Goal: Use online tool/utility: Use online tool/utility

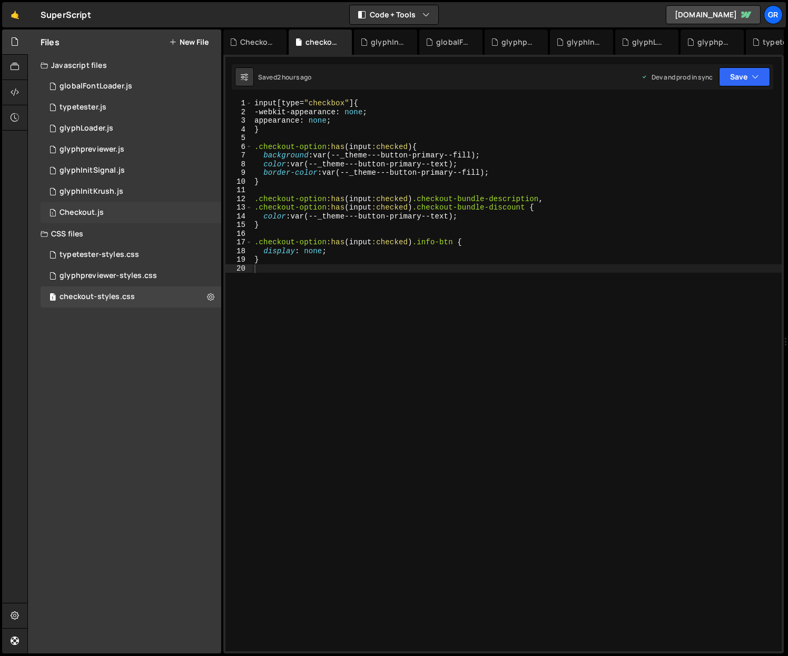
click at [123, 211] on div "1 Checkout.js 0" at bounding box center [131, 212] width 181 height 21
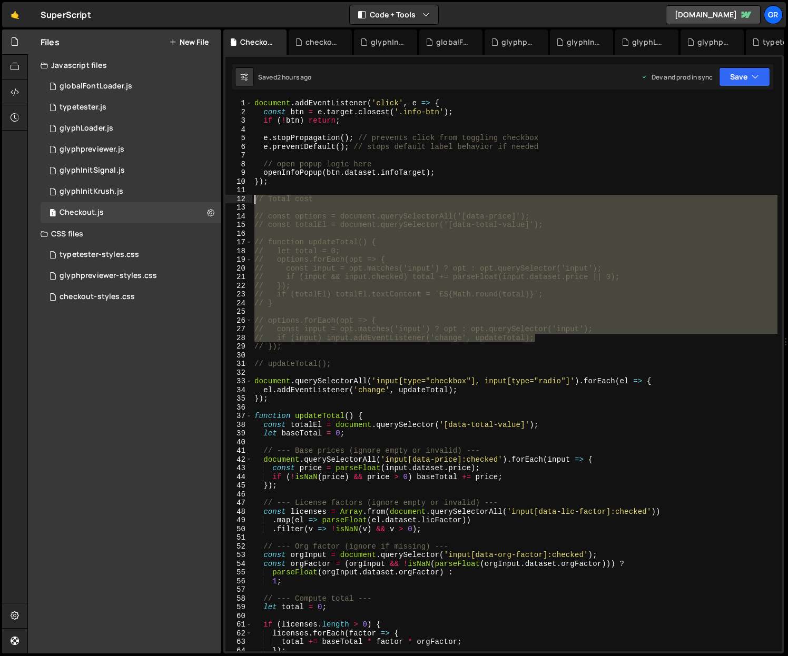
drag, startPoint x: 563, startPoint y: 339, endPoint x: 253, endPoint y: 202, distance: 338.9
click at [253, 202] on div "document . addEventListener ( 'click' , e => { const btn = e . target . closest…" at bounding box center [514, 384] width 525 height 570
type textarea "// Total cost"
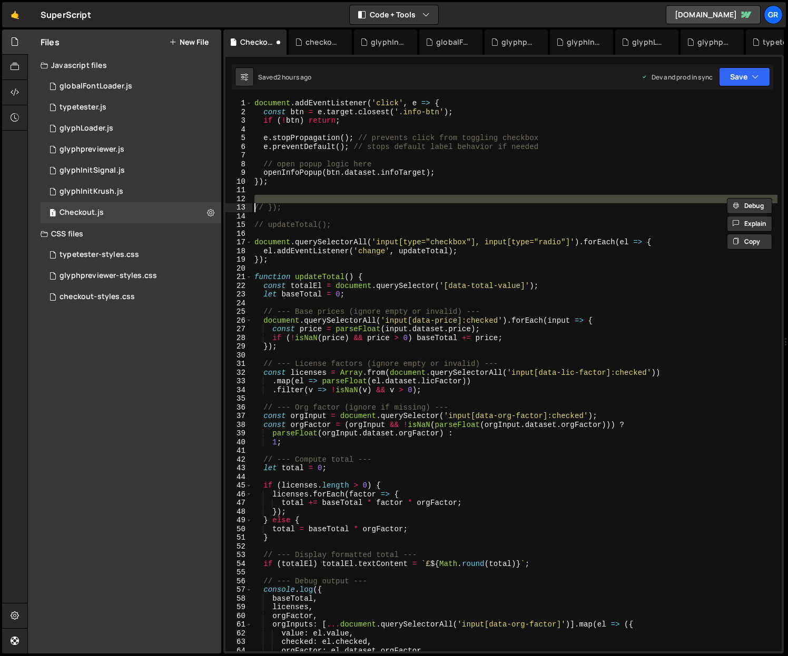
type textarea "// });"
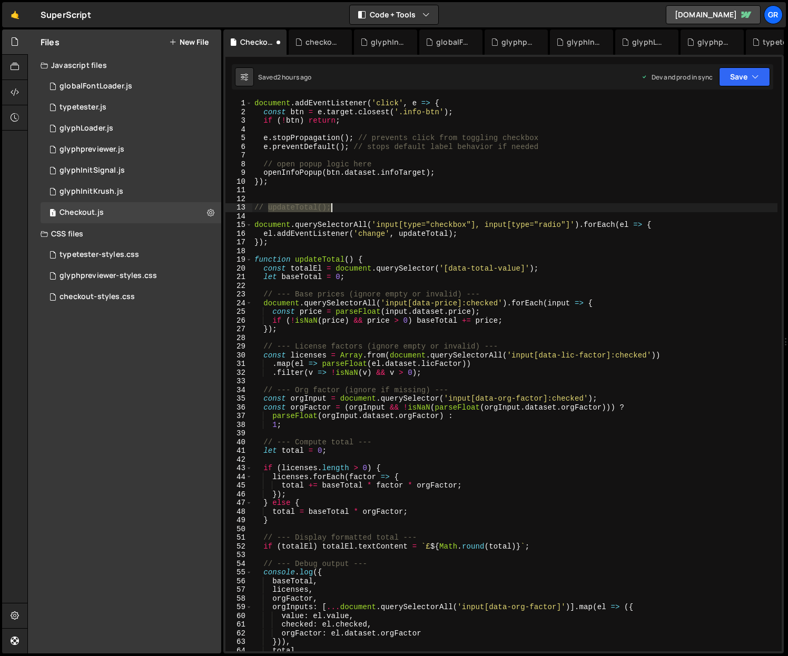
drag, startPoint x: 267, startPoint y: 208, endPoint x: 332, endPoint y: 206, distance: 64.8
click at [332, 206] on div "document . addEventListener ( 'click' , e => { const btn = e . target . closest…" at bounding box center [514, 384] width 525 height 570
click at [269, 207] on div "document . addEventListener ( 'click' , e => { const btn = e . target . closest…" at bounding box center [514, 383] width 525 height 570
click at [395, 208] on div "document . addEventListener ( 'click' , e => { const btn = e . target . closest…" at bounding box center [514, 383] width 525 height 570
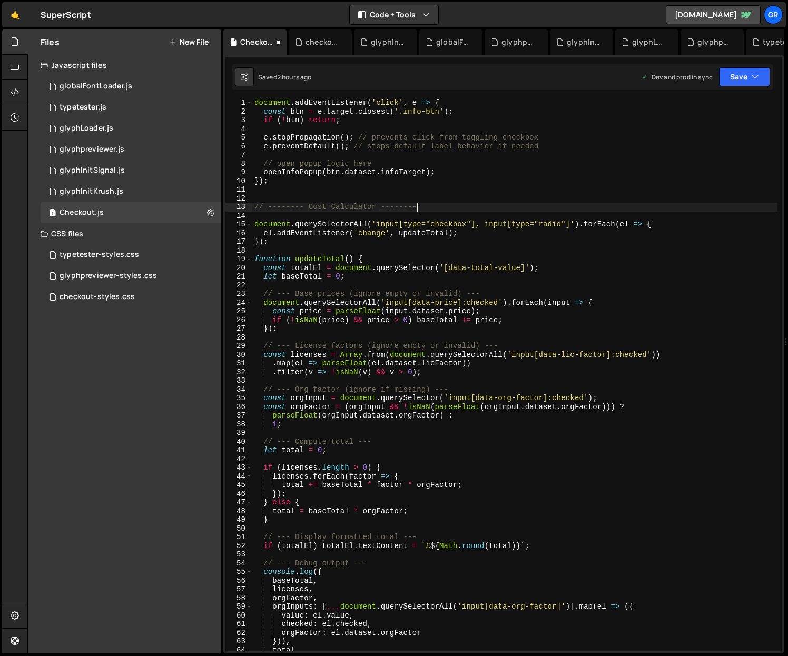
type textarea "// -------- Cost Calculator ---------"
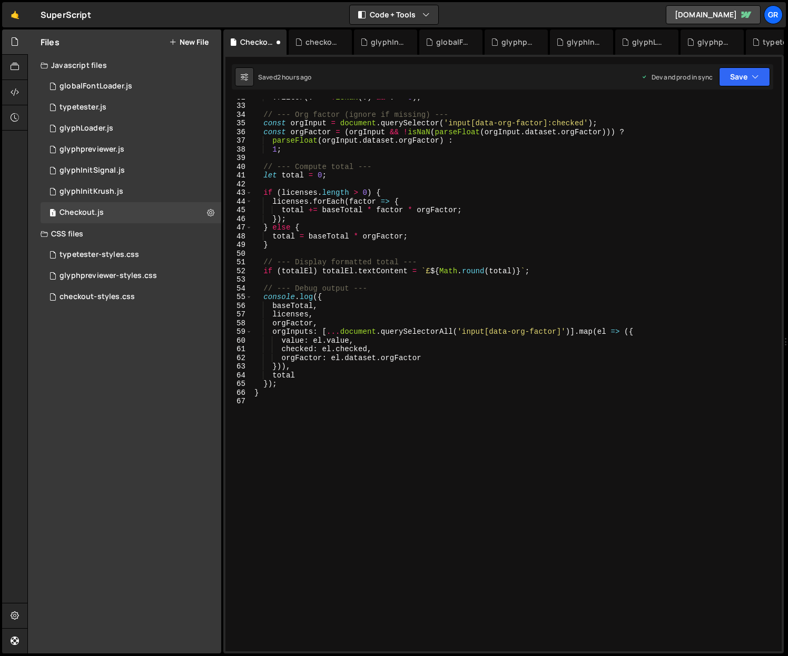
scroll to position [302, 0]
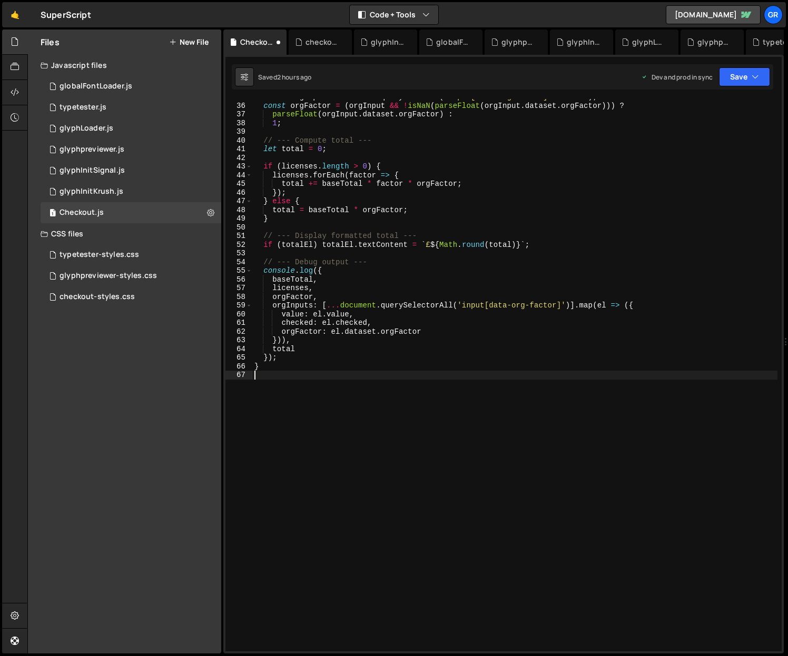
click at [268, 374] on div "const orgInput = document . querySelector ( 'input[data-org-factor]:checked' ) …" at bounding box center [514, 378] width 525 height 570
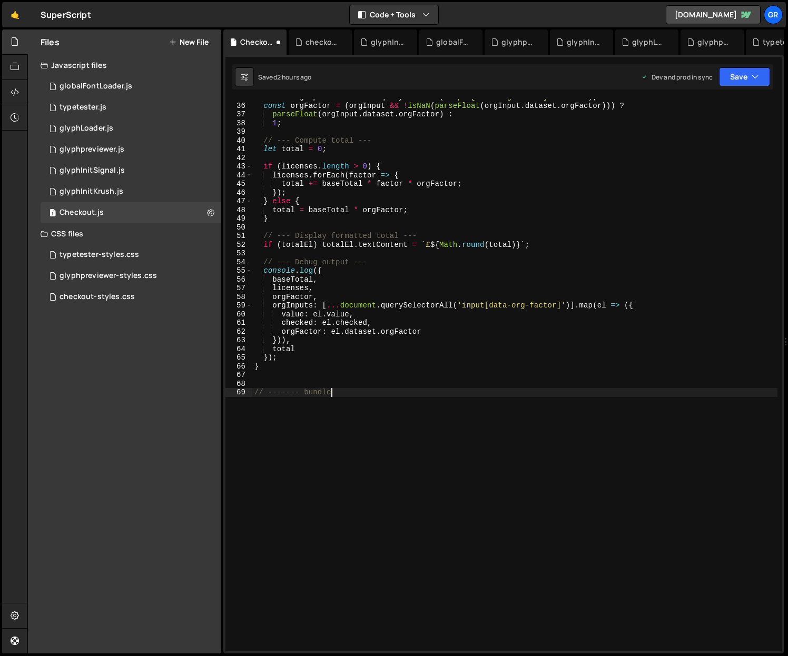
scroll to position [0, 5]
type textarea "// ------- bundle selector ---------"
paste textarea "});"
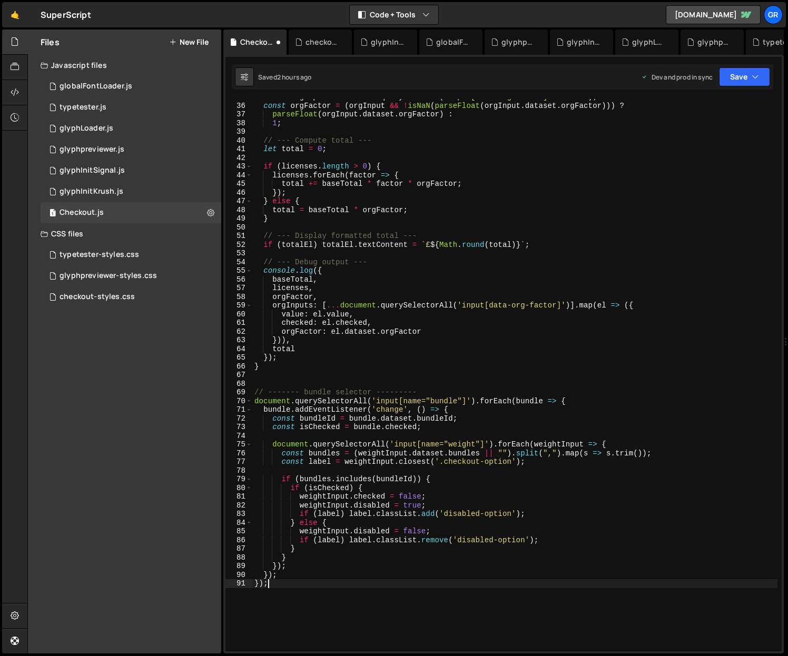
type textarea "});"
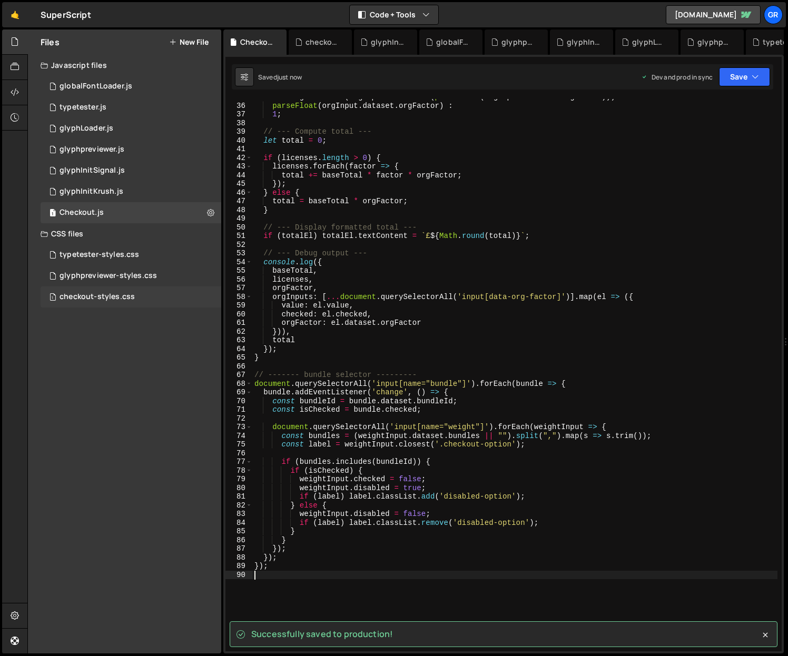
click at [105, 295] on div "checkout-styles.css" at bounding box center [97, 296] width 75 height 9
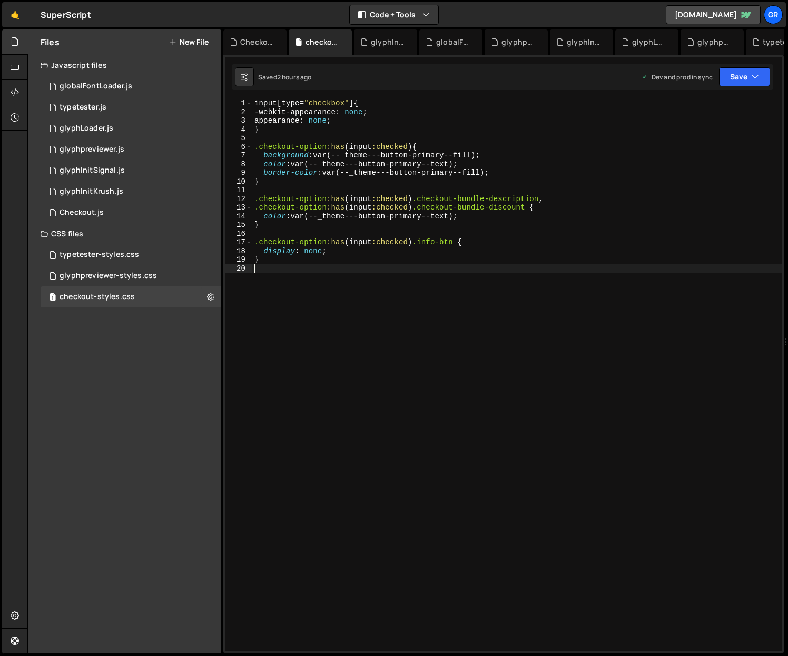
click at [266, 269] on div "input [ type = " checkbox " ] { -webkit-appearance : none ; appearance : none ;…" at bounding box center [516, 384] width 529 height 570
paste textarea "}"
type textarea "}"
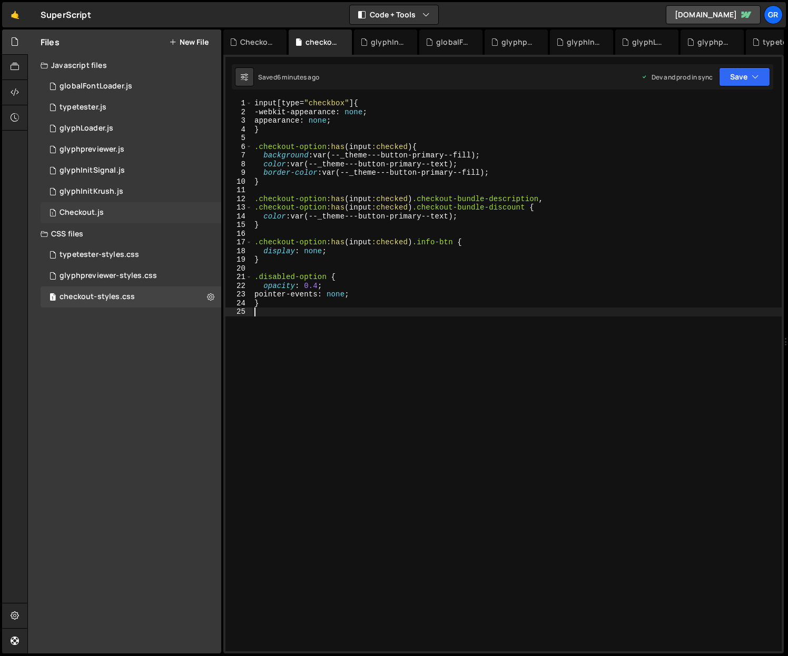
click at [102, 211] on div "Checkout.js" at bounding box center [82, 212] width 44 height 9
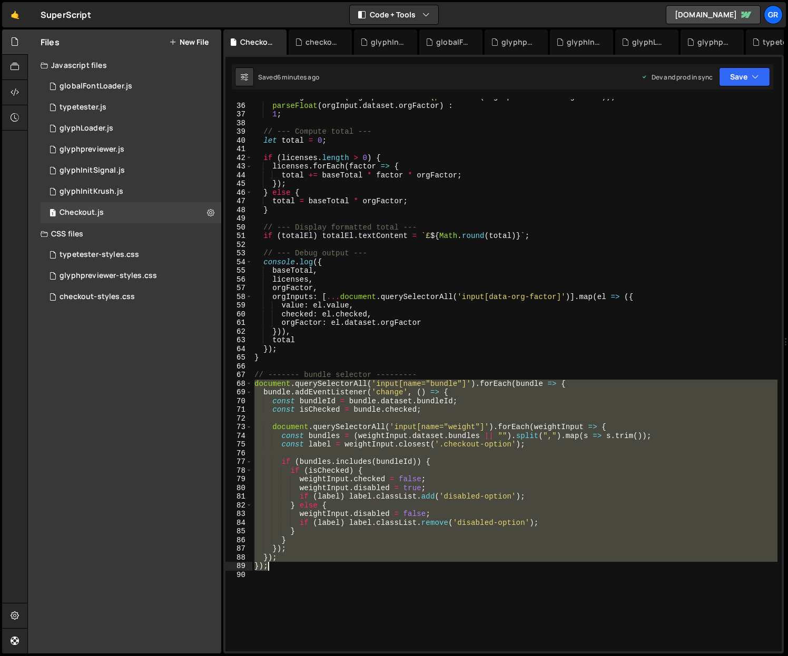
drag, startPoint x: 255, startPoint y: 384, endPoint x: 317, endPoint y: 565, distance: 190.9
click at [317, 565] on div "const orgFactor = ( orgInput && ! isNaN ( parseFloat ( orgInput . dataset . org…" at bounding box center [514, 378] width 525 height 570
paste textarea
type textarea "});"
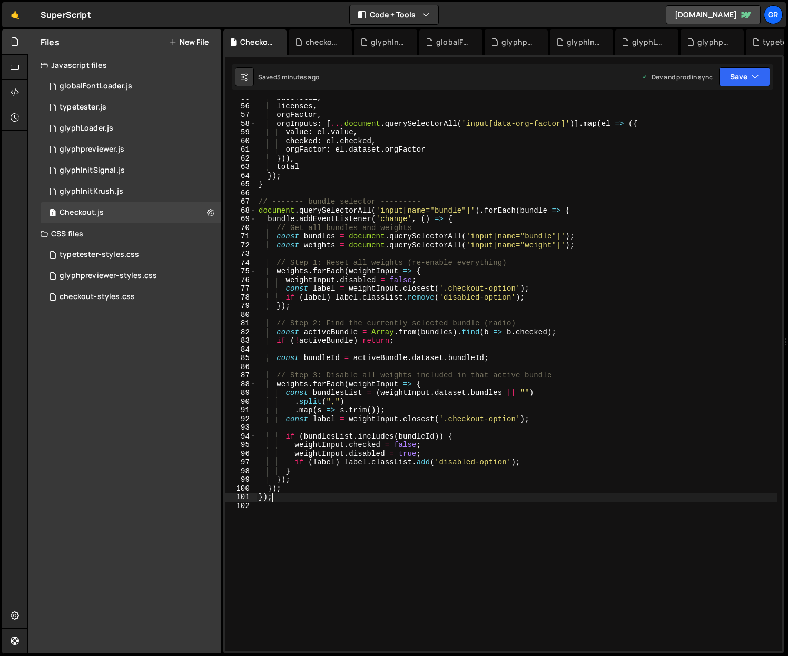
scroll to position [475, 0]
click at [287, 497] on div "baseTotal , licenses , orgFactor , orgInputs : [ ... document . querySelectorAl…" at bounding box center [517, 378] width 521 height 570
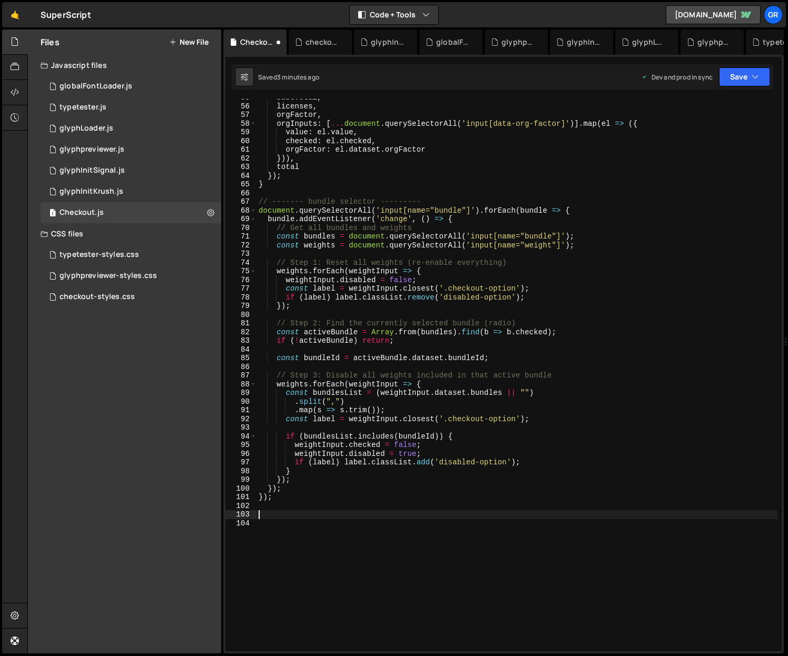
paste textarea "});"
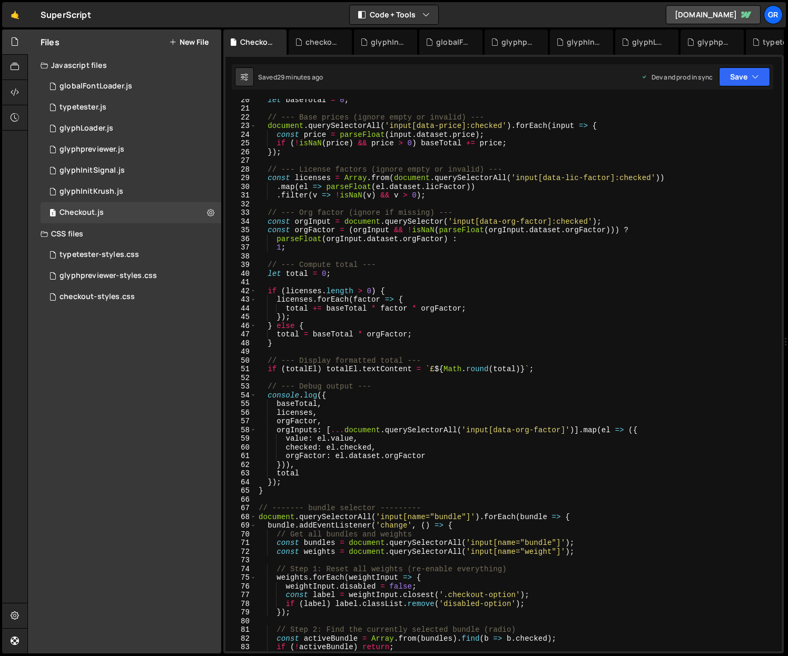
scroll to position [0, 0]
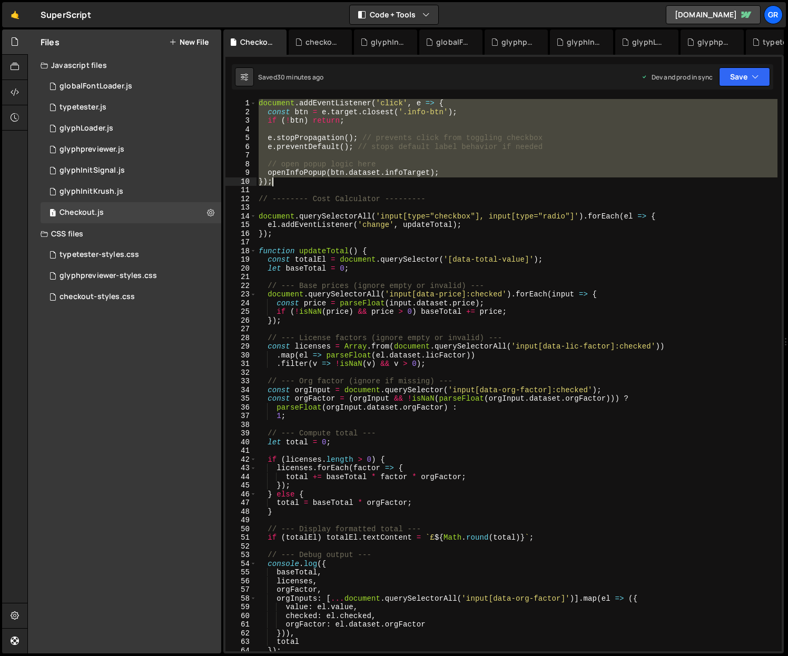
drag, startPoint x: 257, startPoint y: 101, endPoint x: 307, endPoint y: 185, distance: 97.7
click at [307, 185] on div "document . addEventListener ( 'click' , e => { const btn = e . target . closest…" at bounding box center [517, 384] width 521 height 570
click at [113, 214] on div "1 Checkout.js 0" at bounding box center [131, 212] width 181 height 21
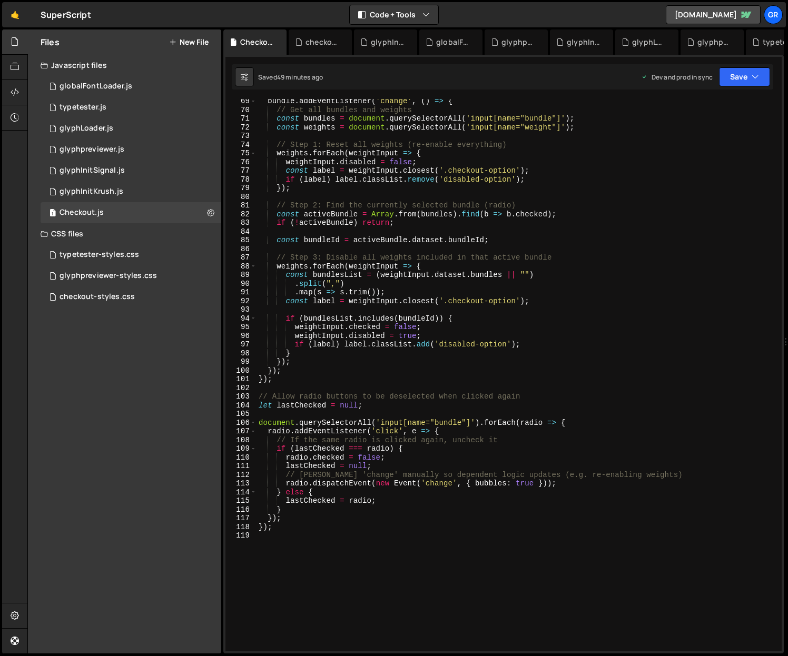
scroll to position [754, 0]
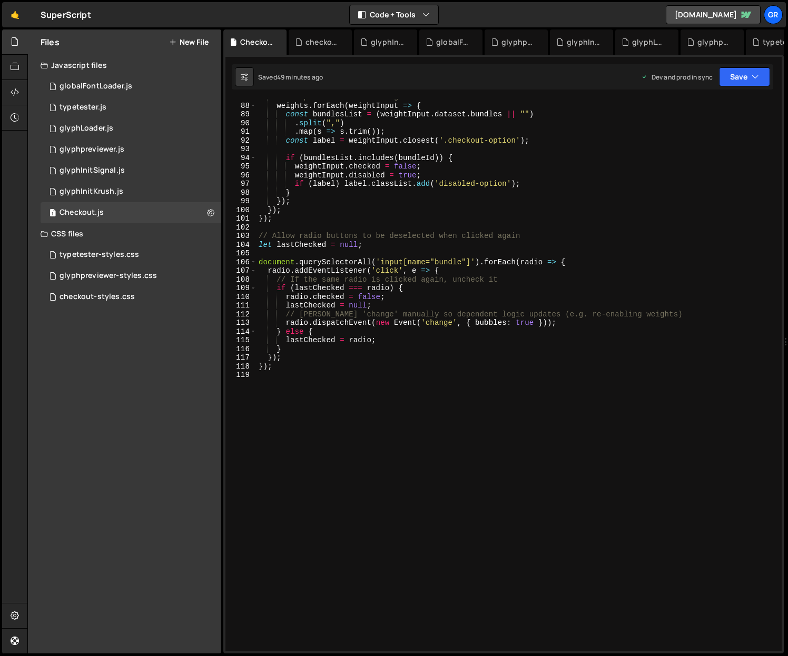
type textarea "});"
click at [288, 369] on div "// Step 3: Disable all weights included in that active bundle weights . forEach…" at bounding box center [517, 378] width 521 height 570
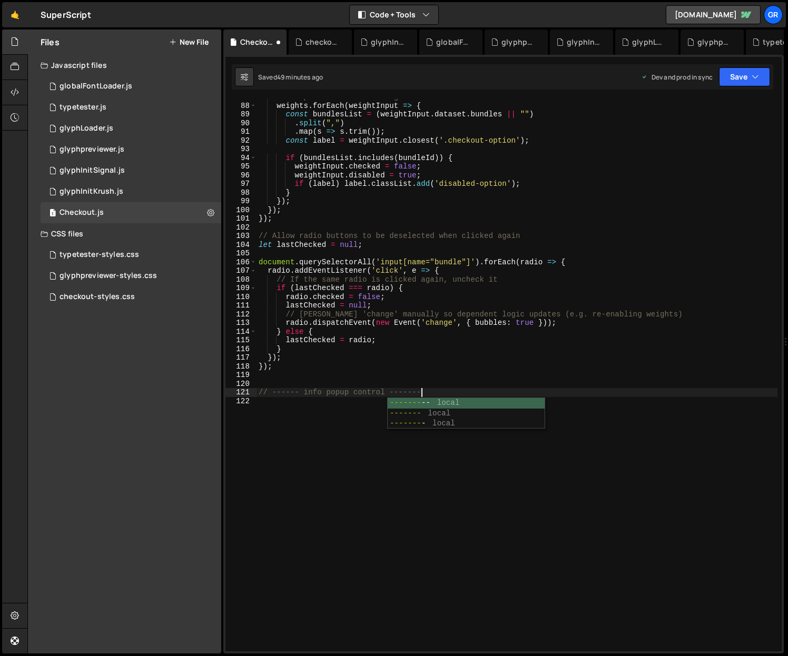
scroll to position [0, 11]
type textarea "// ------ info popup control ---------"
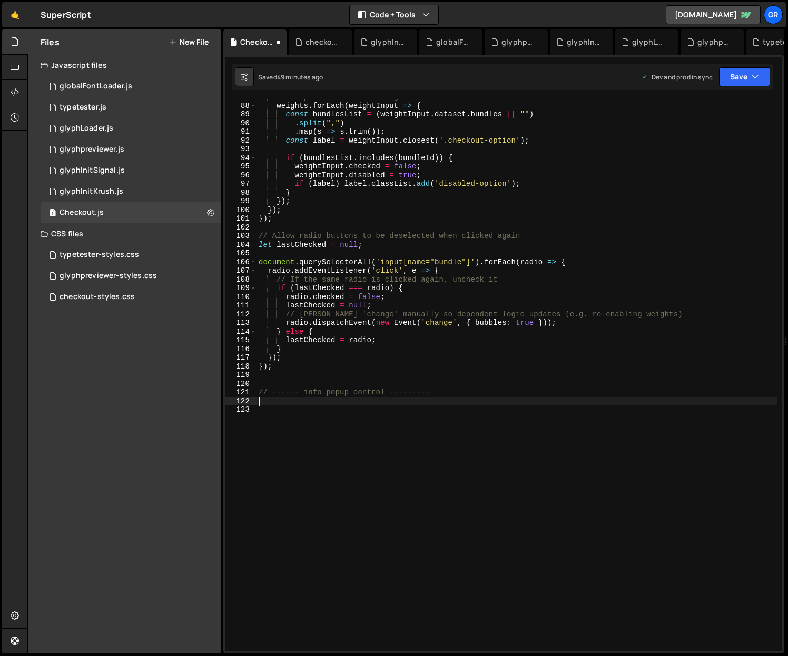
paste textarea "});"
type textarea "});"
